Goal: Task Accomplishment & Management: Complete application form

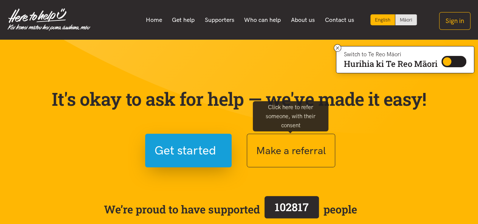
drag, startPoint x: 0, startPoint y: 0, endPoint x: 452, endPoint y: 144, distance: 474.5
click at [452, 144] on section "It's okay to ask for help — we've made it easy! Get started Make a referral We’…" at bounding box center [239, 172] width 478 height 264
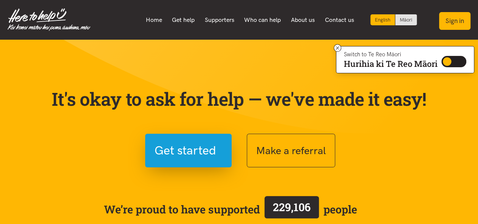
click at [451, 17] on button "Sign in" at bounding box center [454, 21] width 31 height 18
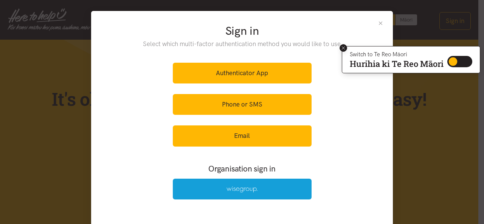
click at [343, 45] on icon at bounding box center [344, 48] width 6 height 6
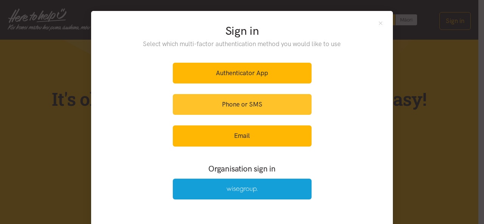
click at [278, 105] on link "Phone or SMS" at bounding box center [242, 104] width 139 height 21
click at [242, 102] on link "Phone or SMS" at bounding box center [242, 104] width 139 height 21
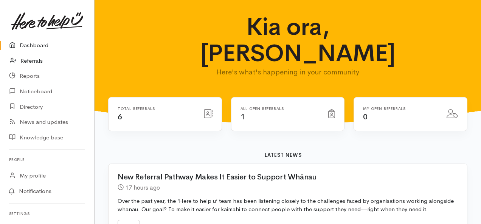
click at [36, 61] on link "Referrals" at bounding box center [47, 61] width 94 height 16
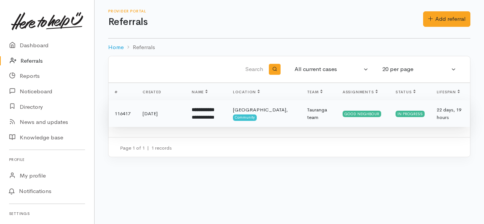
click at [209, 121] on div "**********" at bounding box center [206, 118] width 29 height 8
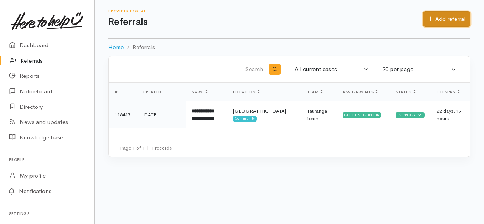
click at [445, 19] on link "Add referral" at bounding box center [446, 19] width 47 height 16
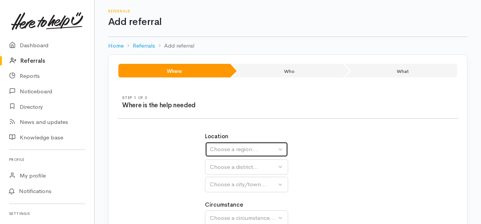
click at [282, 147] on button "Choose a region..." at bounding box center [246, 150] width 83 height 16
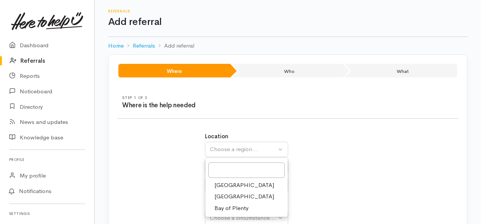
click at [235, 205] on span "Bay of Plenty" at bounding box center [231, 208] width 34 height 9
select select "4"
select select
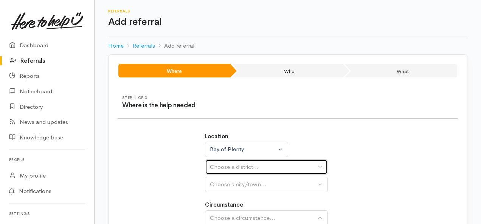
click at [320, 166] on button "Choose a district..." at bounding box center [266, 168] width 123 height 16
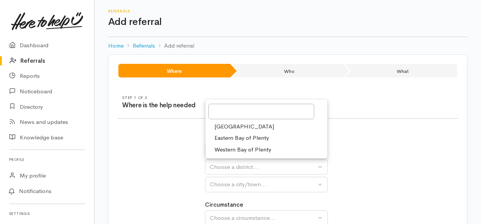
click at [263, 124] on link "[GEOGRAPHIC_DATA]" at bounding box center [266, 127] width 122 height 12
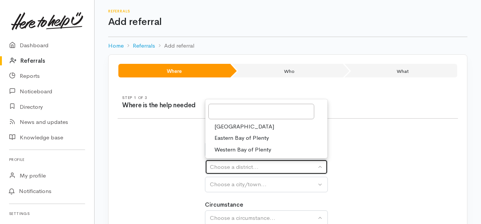
select select "6"
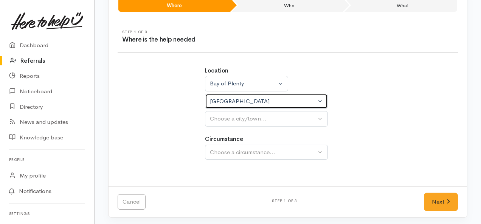
scroll to position [67, 0]
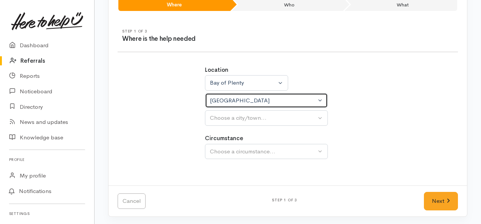
select select
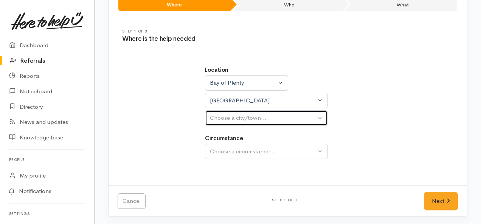
click at [320, 116] on button "Choose a city/town..." at bounding box center [266, 118] width 123 height 16
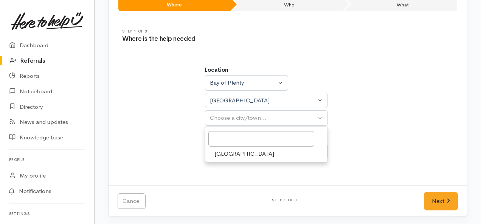
click at [361, 127] on div "Location [GEOGRAPHIC_DATA] [GEOGRAPHIC_DATA] [GEOGRAPHIC_DATA] [GEOGRAPHIC_DATA…" at bounding box center [287, 117] width 175 height 120
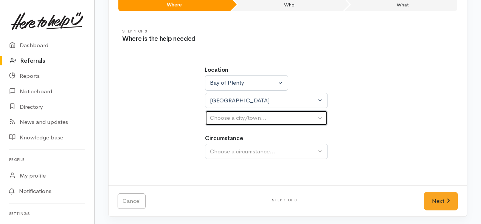
click at [318, 118] on button "Choose a city/town..." at bounding box center [266, 118] width 123 height 16
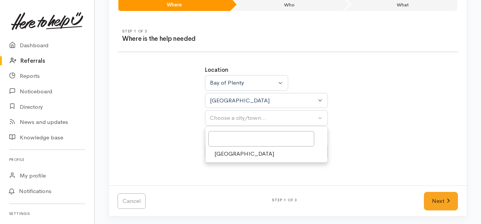
click at [229, 152] on span "[GEOGRAPHIC_DATA]" at bounding box center [244, 154] width 60 height 9
select select "4"
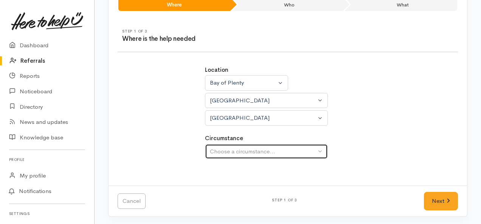
click at [318, 149] on button "Choose a circumstance..." at bounding box center [266, 152] width 123 height 16
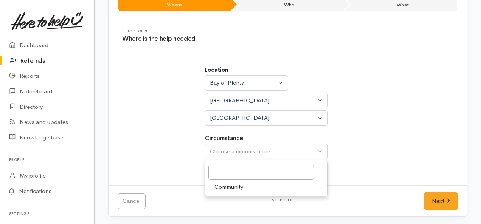
click at [219, 185] on span "Community" at bounding box center [228, 187] width 29 height 9
select select "2"
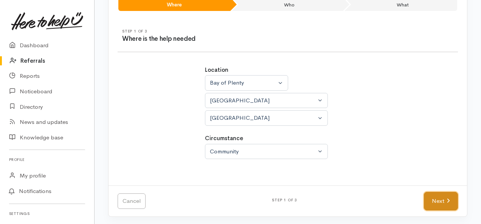
click at [437, 199] on link "Next" at bounding box center [441, 201] width 34 height 19
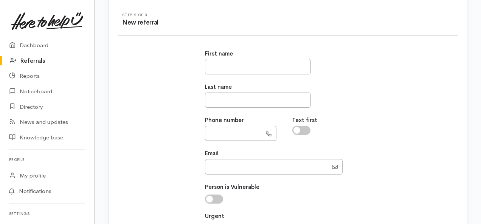
scroll to position [70, 0]
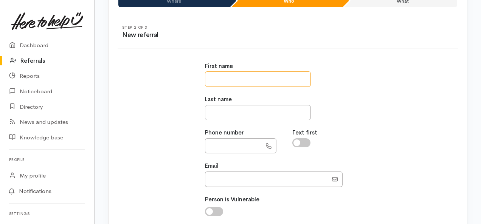
click at [236, 71] on input "text" at bounding box center [258, 79] width 106 height 16
type input "****"
click at [253, 112] on input "text" at bounding box center [258, 113] width 106 height 16
type input "******"
click at [237, 145] on input "text" at bounding box center [233, 146] width 57 height 16
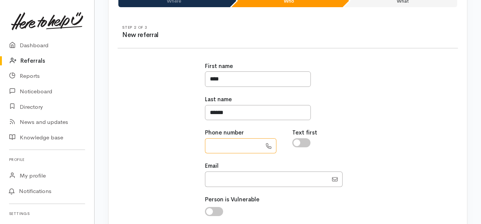
paste input "**********"
type input "**********"
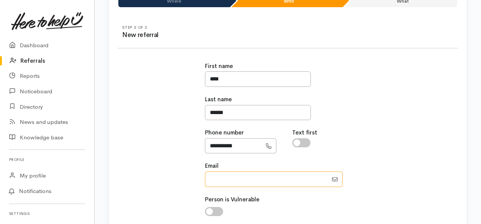
click at [251, 178] on input "Email" at bounding box center [266, 180] width 123 height 16
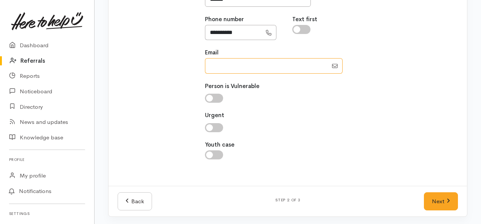
scroll to position [146, 0]
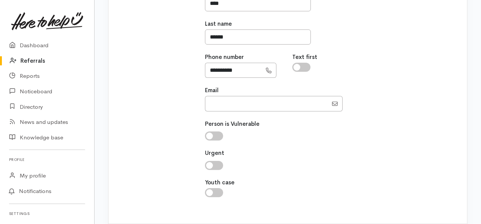
click at [211, 135] on input "checkbox" at bounding box center [214, 136] width 18 height 9
checkbox input "true"
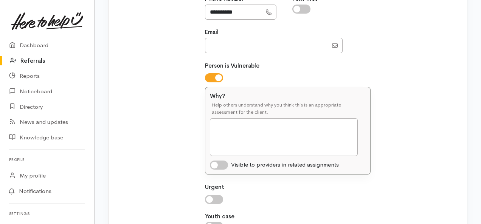
scroll to position [222, 0]
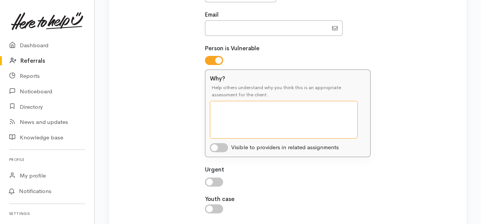
click at [300, 107] on textarea "Why?" at bounding box center [284, 120] width 148 height 38
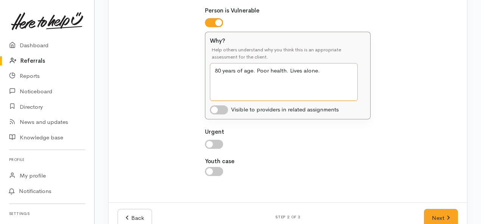
scroll to position [276, 0]
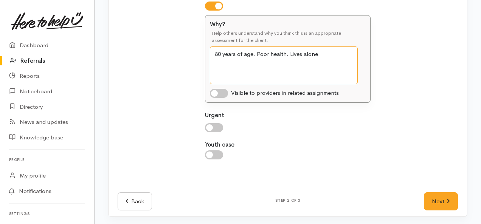
type textarea "80 years of age. Poor health. Lives alone."
click at [217, 96] on input "checkbox" at bounding box center [219, 93] width 18 height 9
checkbox input "true"
click at [436, 197] on link "Next" at bounding box center [441, 201] width 34 height 19
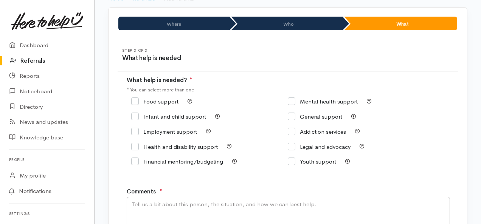
scroll to position [57, 0]
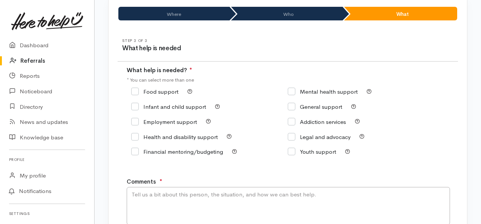
click at [136, 93] on input "Food support" at bounding box center [154, 92] width 47 height 6
checkbox input "true"
click at [136, 153] on input "Financial mentoring/budgeting" at bounding box center [177, 152] width 92 height 6
checkbox input "true"
click at [292, 89] on input "Mental health support" at bounding box center [323, 92] width 70 height 6
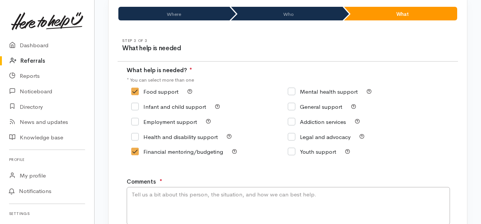
checkbox input "true"
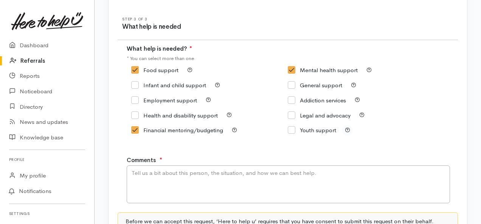
scroll to position [95, 0]
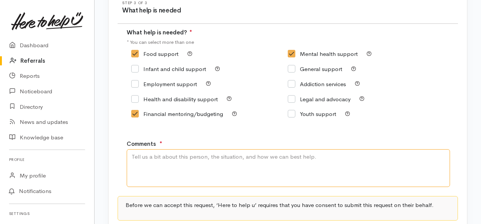
click at [202, 155] on textarea "Comments" at bounding box center [288, 168] width 323 height 38
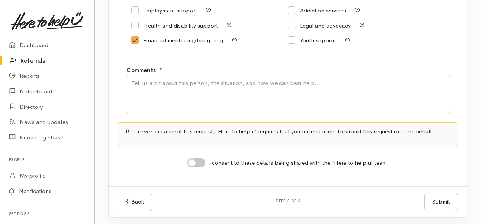
scroll to position [171, 0]
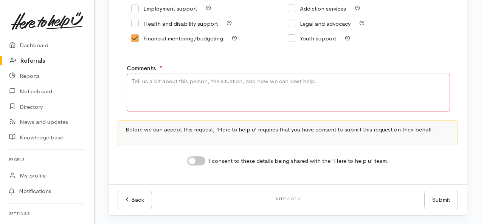
paste textarea "[PERSON_NAME] is an [DEMOGRAPHIC_DATA] gentleman who lives in a self contained …"
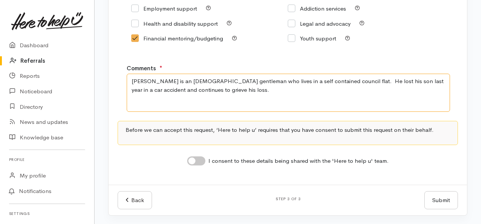
paste textarea "having an abundance of clothing/sheeets and struggles with how to manage/get ri…"
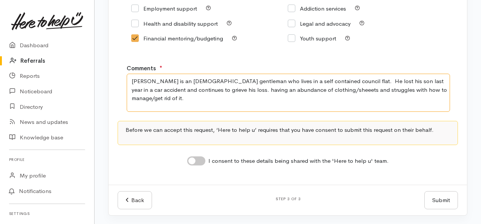
click at [195, 90] on textarea "[PERSON_NAME] is an [DEMOGRAPHIC_DATA] gentleman who lives in a self contained …" at bounding box center [288, 93] width 323 height 38
click at [271, 87] on textarea "[PERSON_NAME] is an [DEMOGRAPHIC_DATA] gentleman who lives in a self contained …" at bounding box center [288, 93] width 323 height 38
click at [277, 88] on textarea "[PERSON_NAME] is an [DEMOGRAPHIC_DATA] gentleman who lives in a self contained …" at bounding box center [288, 93] width 323 height 38
click at [414, 90] on textarea "[PERSON_NAME] is an [DEMOGRAPHIC_DATA] gentleman who lives in a self contained …" at bounding box center [288, 93] width 323 height 38
paste textarea "He is also having issues with another tenant who is causing issues,"
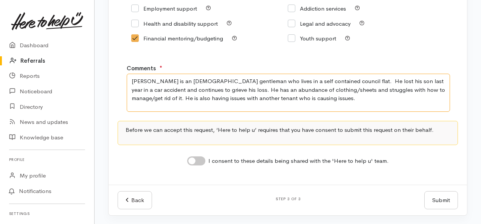
paste textarea "struggles to always have food in the home"
drag, startPoint x: 259, startPoint y: 99, endPoint x: 265, endPoint y: 97, distance: 5.9
click at [258, 99] on textarea "[PERSON_NAME] is an [DEMOGRAPHIC_DATA] gentleman who lives in a self contained …" at bounding box center [288, 93] width 323 height 38
click at [379, 101] on textarea "[PERSON_NAME] is an [DEMOGRAPHIC_DATA] gentleman who lives in a self contained …" at bounding box center [288, 93] width 323 height 38
paste textarea "would benefit from social work input to address his current living situation an…"
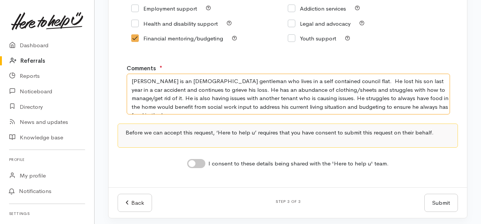
click at [375, 101] on textarea "[PERSON_NAME] is an [DEMOGRAPHIC_DATA] gentleman who lives in a self contained …" at bounding box center [288, 94] width 323 height 40
click at [134, 105] on textarea "[PERSON_NAME] is an [DEMOGRAPHIC_DATA] gentleman who lives in a self contained …" at bounding box center [288, 94] width 323 height 40
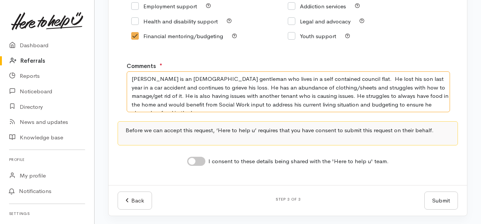
scroll to position [173, 0]
click at [433, 104] on textarea "[PERSON_NAME] is an [DEMOGRAPHIC_DATA] gentleman who lives in a self contained …" at bounding box center [288, 91] width 323 height 40
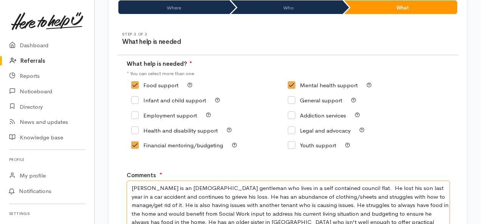
scroll to position [76, 0]
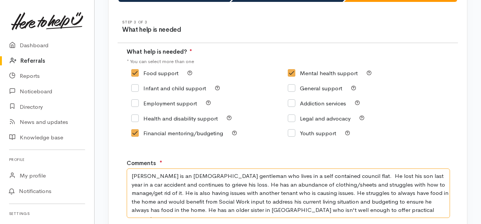
type textarea "[PERSON_NAME] is an [DEMOGRAPHIC_DATA] gentleman who lives in a self contained …"
click at [293, 87] on input "General support" at bounding box center [315, 88] width 54 height 6
checkbox input "true"
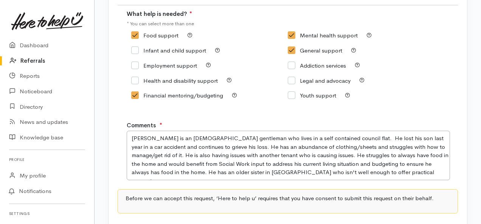
scroll to position [151, 0]
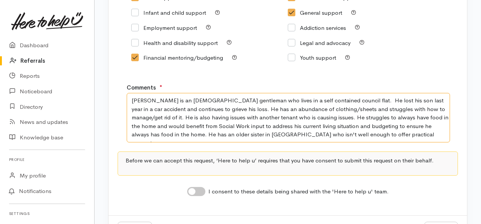
click at [336, 136] on textarea "[PERSON_NAME] is an [DEMOGRAPHIC_DATA] gentleman who lives in a self contained …" at bounding box center [288, 117] width 323 height 49
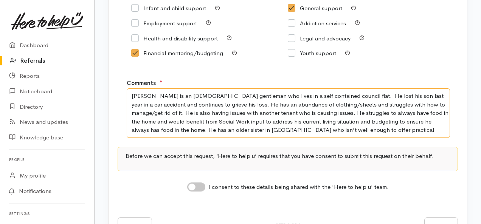
scroll to position [144, 0]
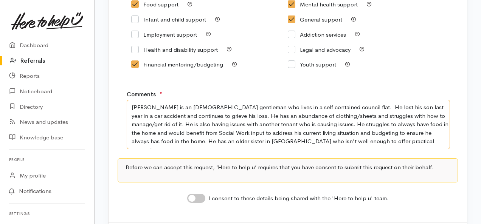
drag, startPoint x: 328, startPoint y: 144, endPoint x: 110, endPoint y: 98, distance: 223.4
click at [110, 98] on div "Step 3 of 3 What help is needed What help is needed? ● * You can select more th…" at bounding box center [288, 82] width 359 height 280
